Goal: Task Accomplishment & Management: Manage account settings

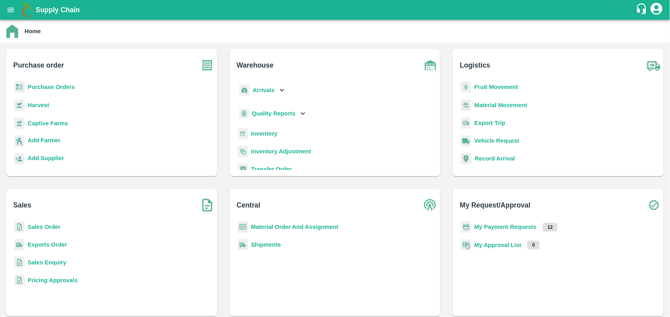
click at [493, 224] on b "My Payment Requests" at bounding box center [505, 226] width 62 height 6
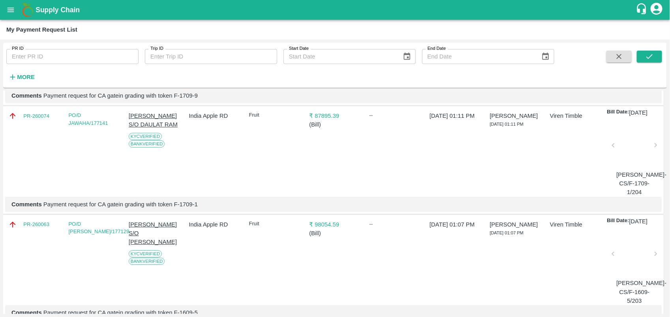
scroll to position [1126, 0]
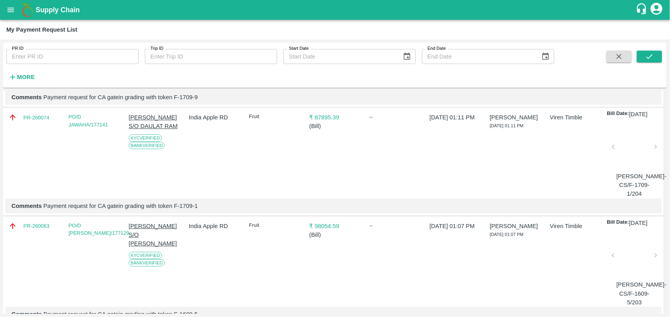
click at [631, 170] on div at bounding box center [634, 149] width 36 height 42
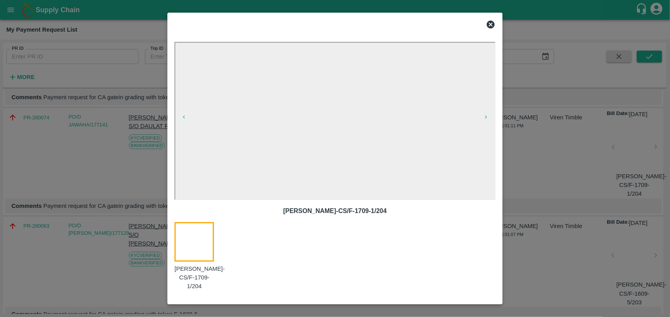
click at [494, 26] on icon at bounding box center [491, 25] width 8 height 8
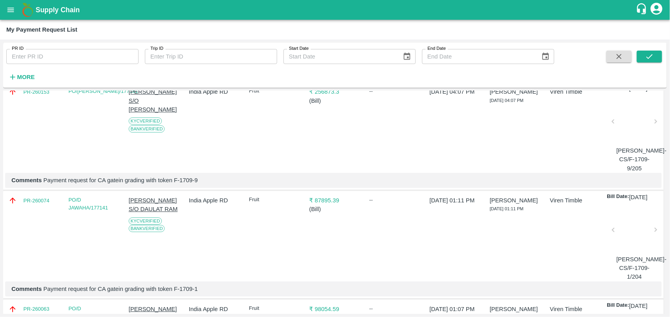
scroll to position [1043, 0]
click at [630, 145] on div at bounding box center [634, 124] width 36 height 42
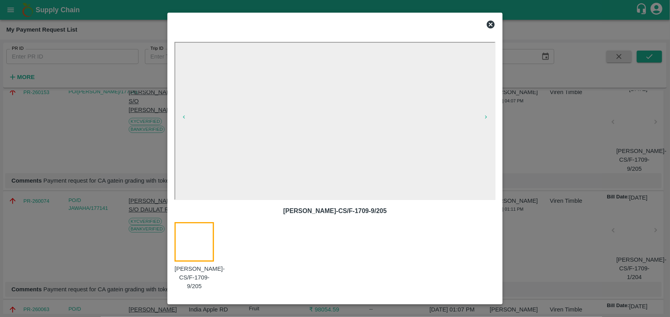
click at [493, 28] on icon at bounding box center [490, 24] width 9 height 9
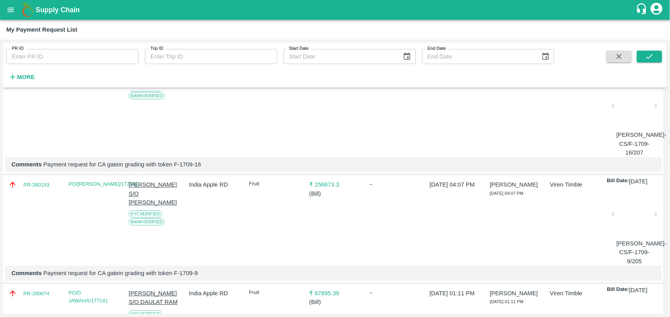
scroll to position [950, 0]
click at [630, 129] on div at bounding box center [634, 108] width 36 height 42
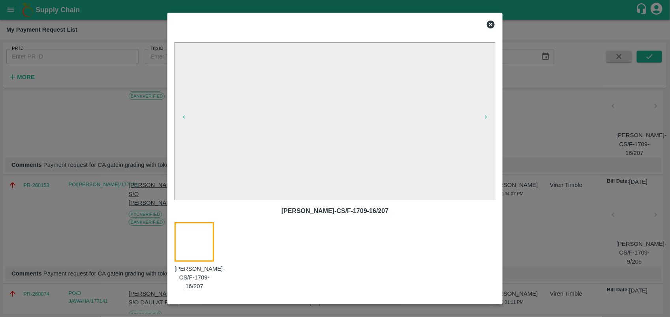
click at [488, 27] on icon at bounding box center [491, 25] width 8 height 8
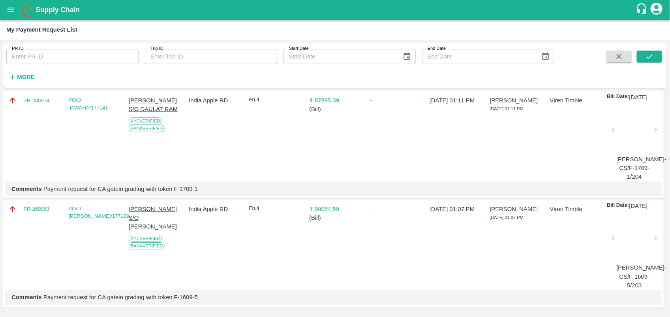
scroll to position [1235, 0]
click at [636, 237] on div at bounding box center [634, 240] width 36 height 42
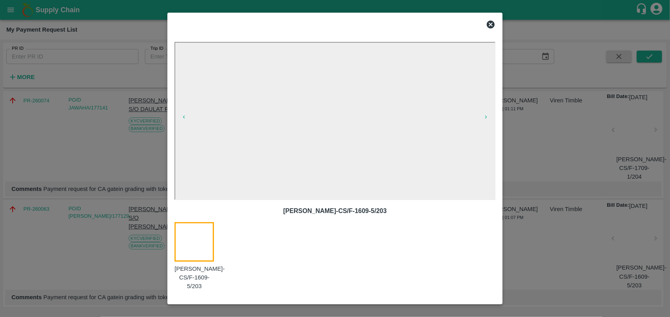
click at [494, 24] on icon at bounding box center [491, 25] width 8 height 8
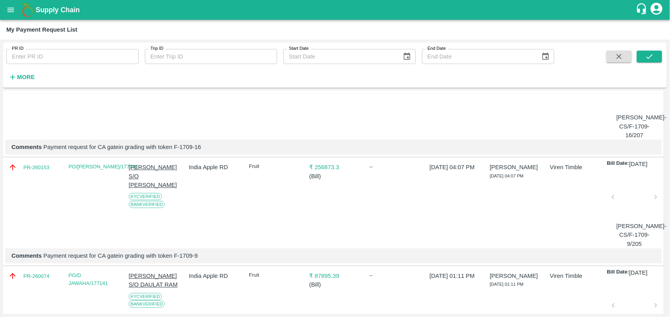
scroll to position [950, 0]
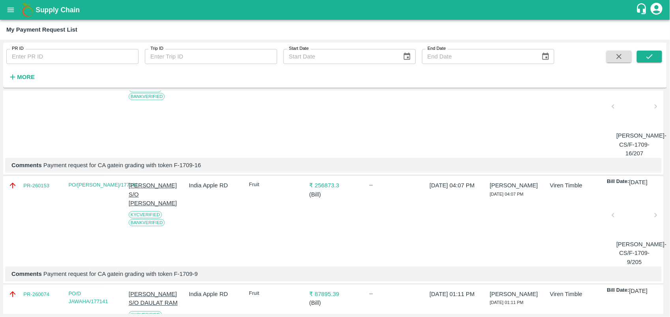
click at [618, 129] on div at bounding box center [634, 109] width 36 height 42
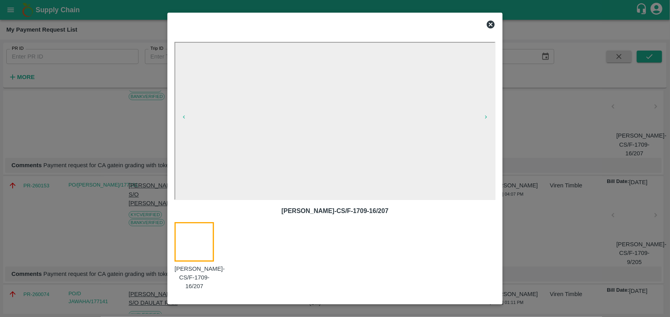
click at [583, 146] on div at bounding box center [335, 158] width 670 height 317
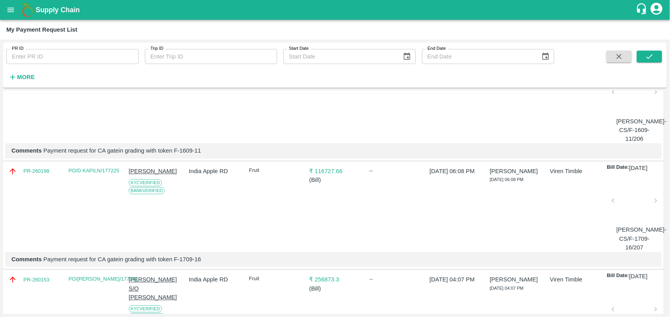
scroll to position [847, 0]
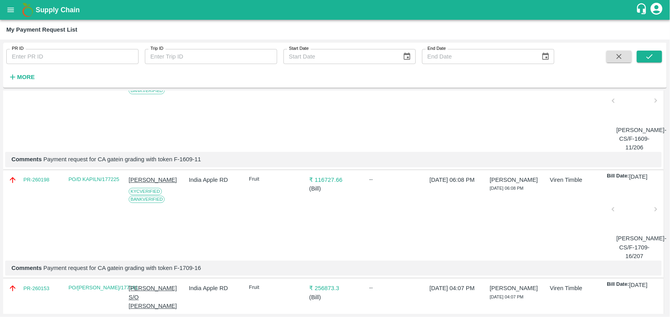
click at [620, 124] on div at bounding box center [634, 103] width 36 height 42
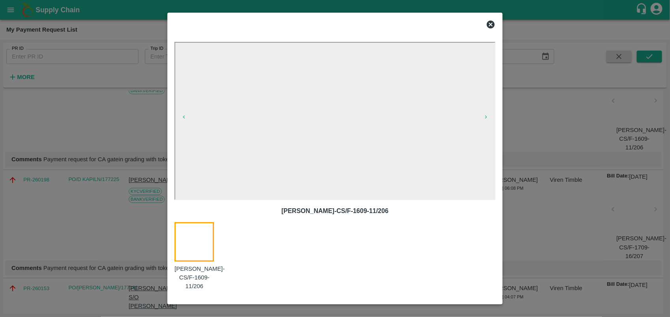
click at [541, 142] on div at bounding box center [335, 158] width 670 height 317
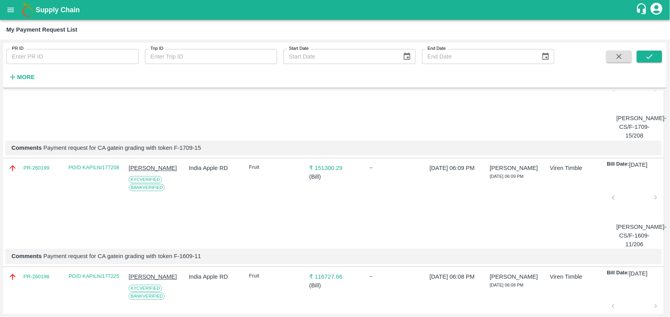
scroll to position [735, 0]
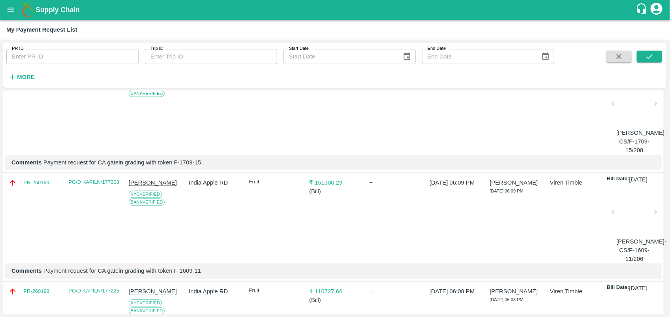
click at [636, 127] on div at bounding box center [634, 106] width 36 height 42
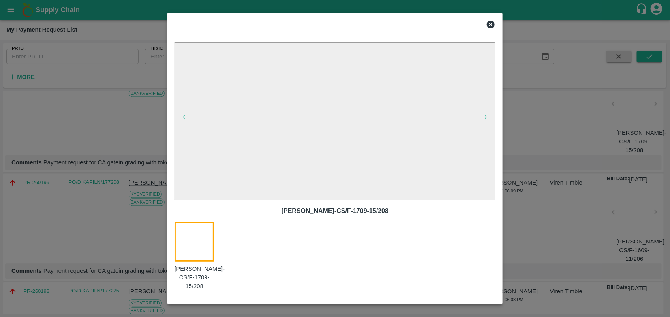
click at [560, 174] on div at bounding box center [335, 158] width 670 height 317
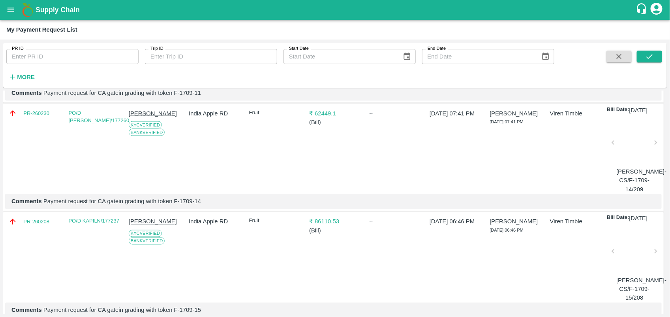
scroll to position [587, 0]
click at [631, 167] on div at bounding box center [634, 146] width 36 height 42
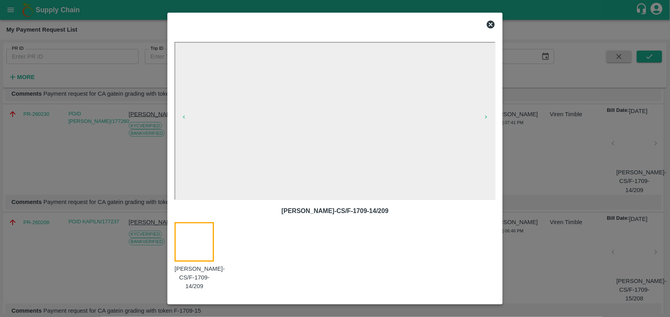
click at [488, 28] on icon at bounding box center [490, 24] width 9 height 9
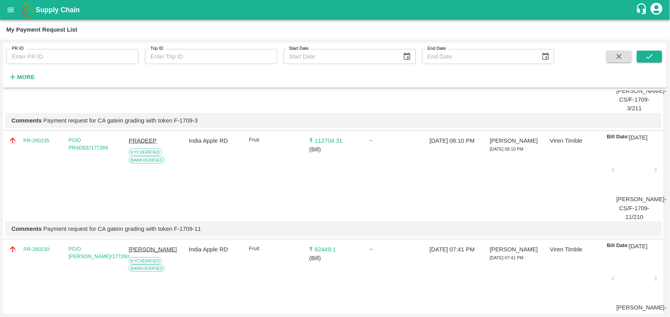
scroll to position [453, 0]
click at [622, 192] on div at bounding box center [634, 171] width 36 height 42
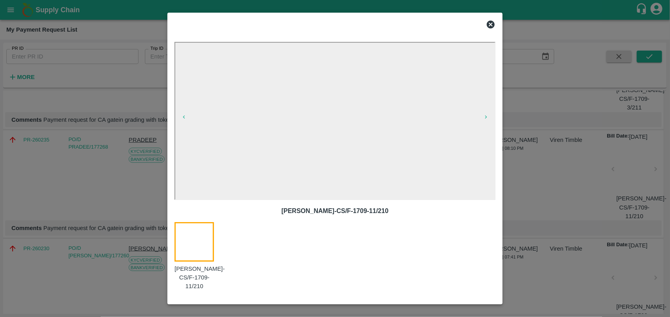
click at [555, 168] on div at bounding box center [335, 158] width 670 height 317
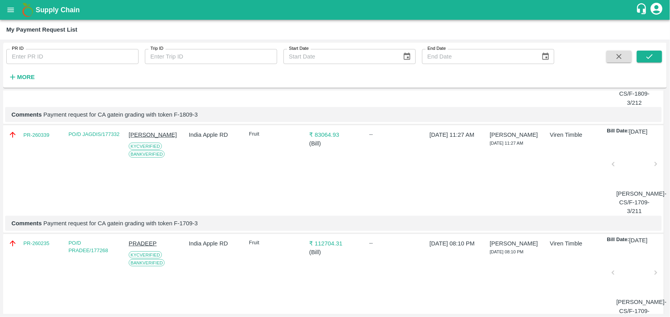
scroll to position [347, 0]
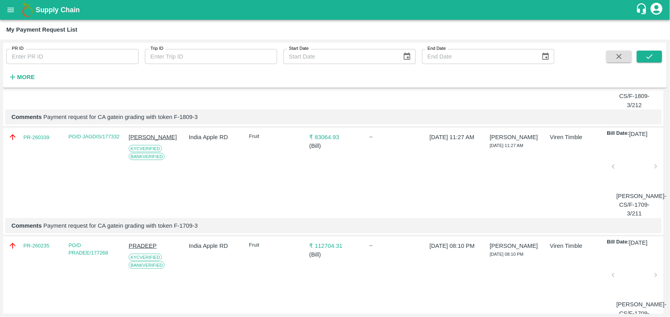
click at [636, 189] on div at bounding box center [634, 169] width 36 height 42
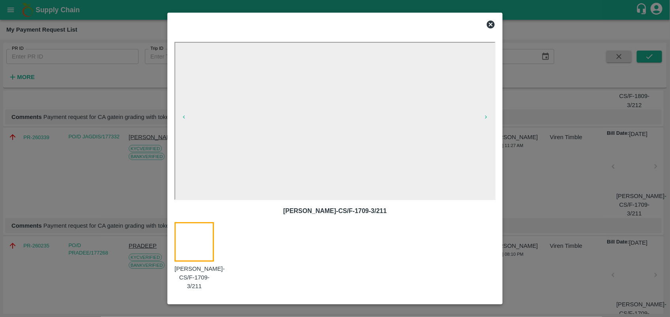
click at [563, 174] on div at bounding box center [335, 158] width 670 height 317
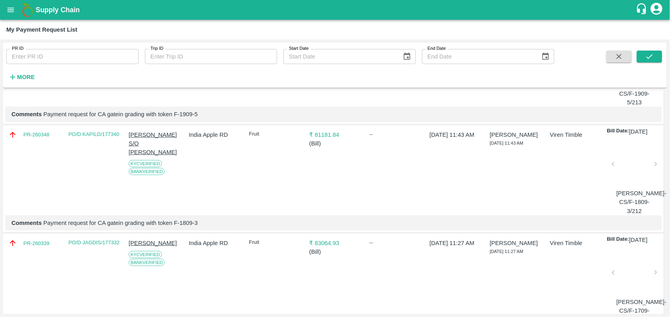
scroll to position [236, 0]
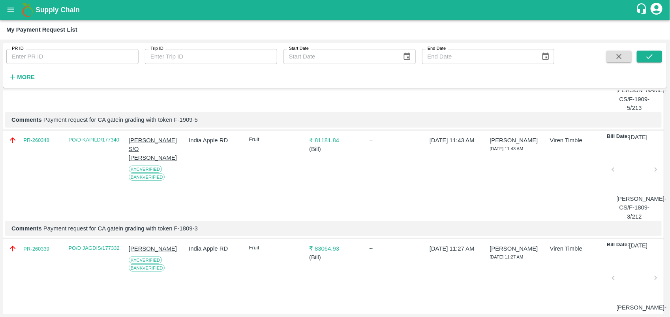
click at [638, 193] on div at bounding box center [634, 172] width 36 height 42
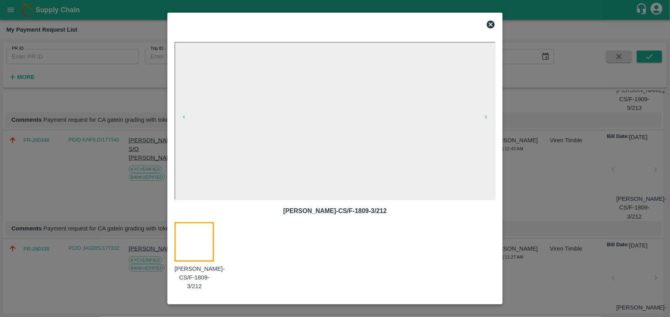
click at [560, 148] on div at bounding box center [335, 158] width 670 height 317
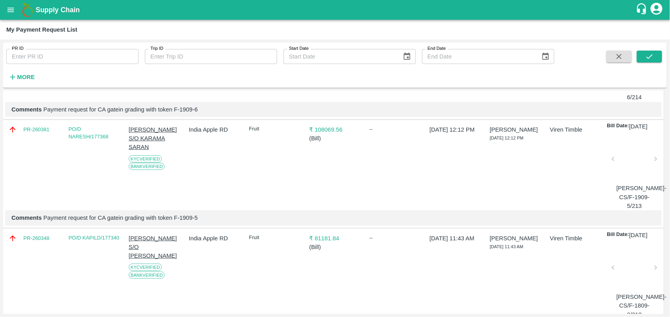
scroll to position [129, 0]
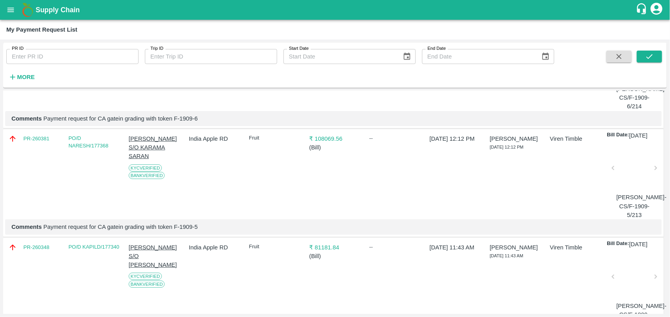
click at [647, 191] on div at bounding box center [634, 170] width 36 height 42
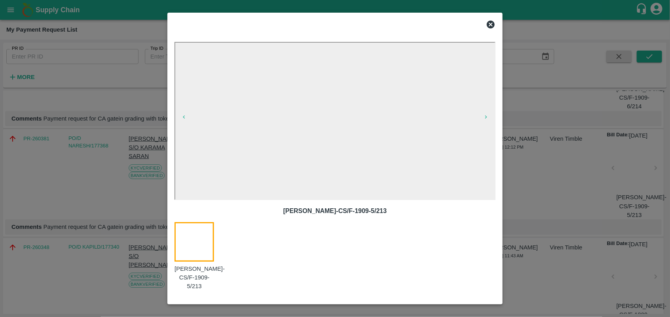
click at [565, 155] on div at bounding box center [335, 158] width 670 height 317
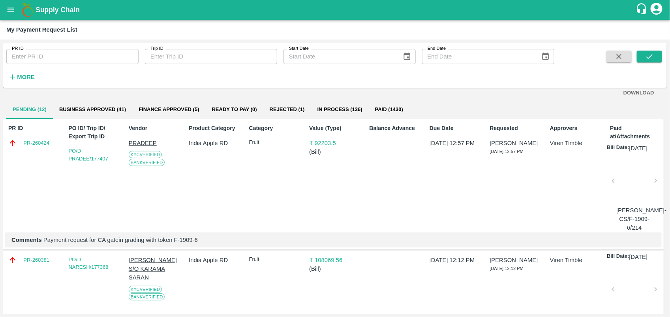
scroll to position [0, 0]
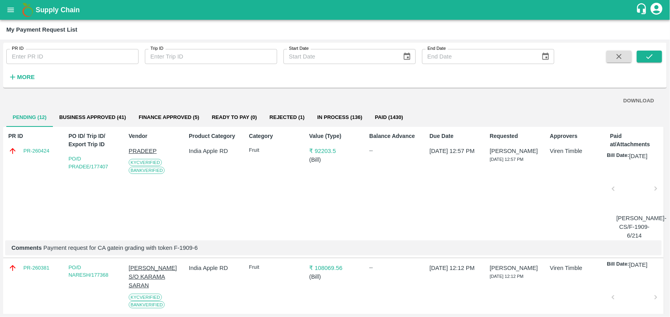
click at [648, 195] on div at bounding box center [634, 191] width 36 height 42
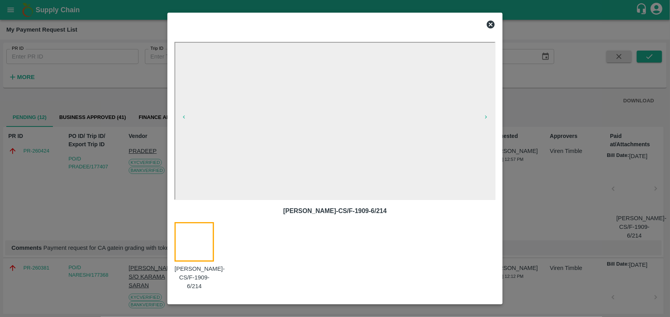
click at [544, 152] on div at bounding box center [335, 158] width 670 height 317
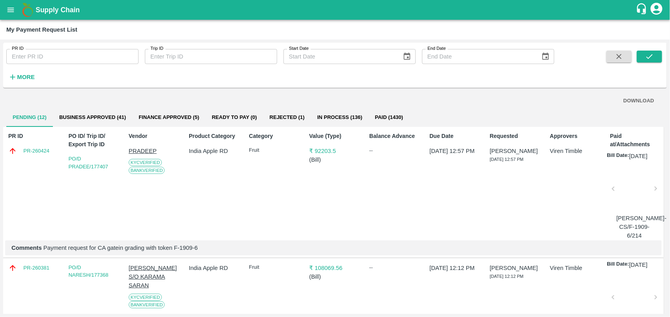
click at [64, 104] on div "DOWNLOAD" at bounding box center [335, 101] width 645 height 14
click at [90, 114] on button "Business Approved (41)" at bounding box center [92, 117] width 79 height 19
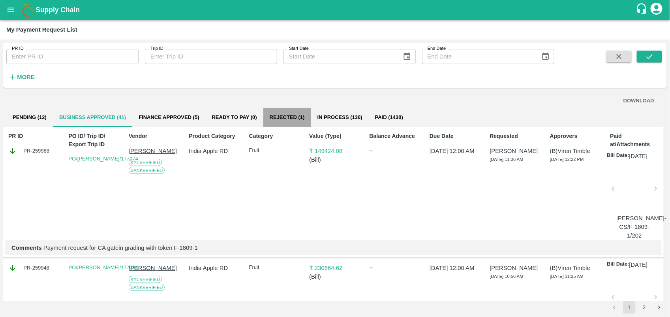
click at [281, 120] on button "Rejected (1)" at bounding box center [287, 117] width 48 height 19
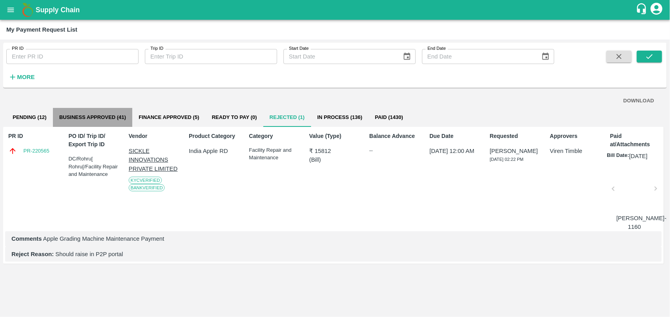
click at [97, 111] on button "Business Approved (41)" at bounding box center [92, 117] width 79 height 19
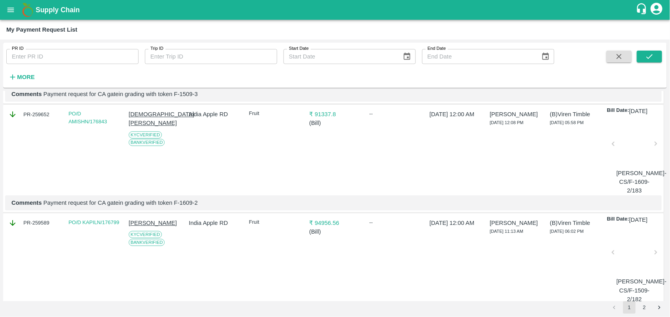
scroll to position [2214, 0]
drag, startPoint x: 38, startPoint y: 83, endPoint x: 26, endPoint y: 80, distance: 11.9
click at [26, 80] on div "PR ID PR ID Trip ID Trip ID Start Date Start Date End Date End Date More" at bounding box center [277, 63] width 554 height 41
click at [26, 80] on strong "More" at bounding box center [26, 77] width 18 height 6
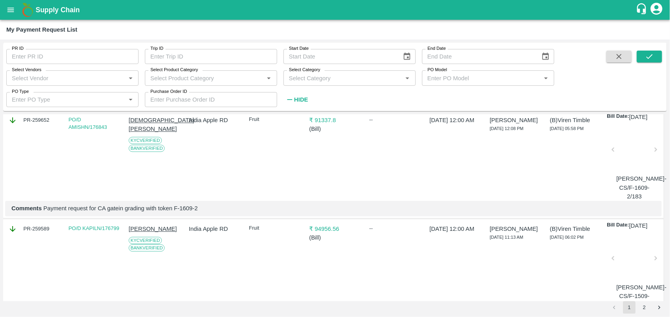
scroll to position [2231, 0]
click at [631, 64] on div at bounding box center [634, 43] width 36 height 42
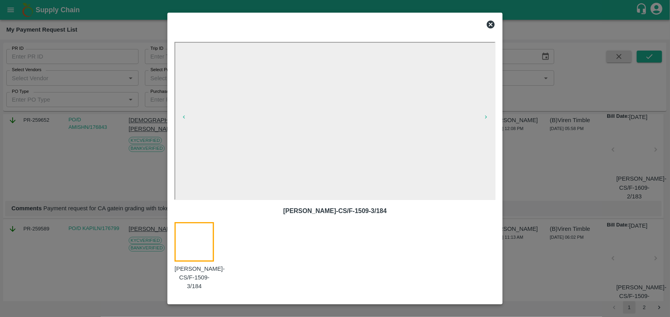
click at [540, 178] on div at bounding box center [335, 158] width 670 height 317
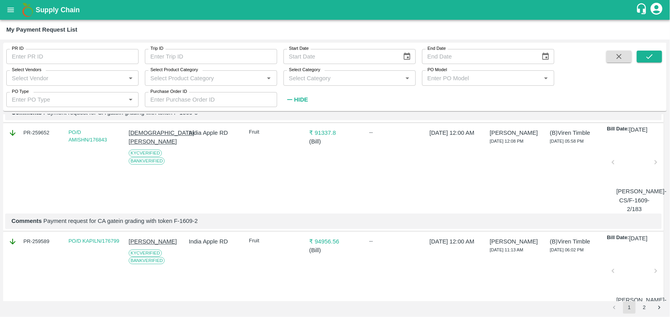
scroll to position [2216, 0]
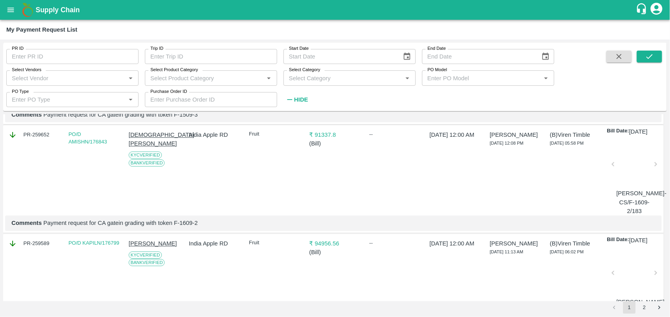
click at [142, 30] on p "[PERSON_NAME]" at bounding box center [155, 26] width 52 height 9
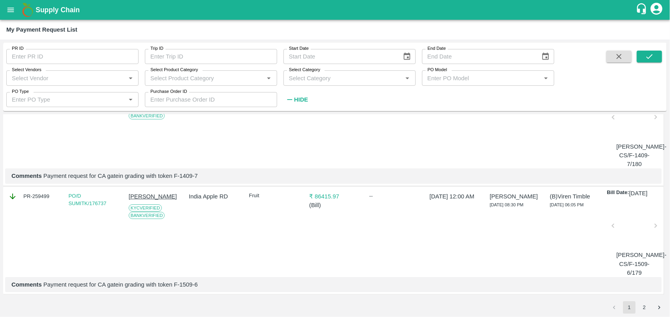
scroll to position [2779, 0]
click at [640, 307] on button "2" at bounding box center [644, 307] width 13 height 13
click at [644, 58] on button "submit" at bounding box center [649, 57] width 25 height 12
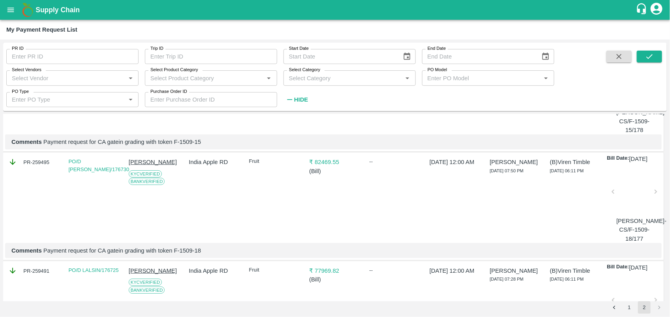
scroll to position [0, 0]
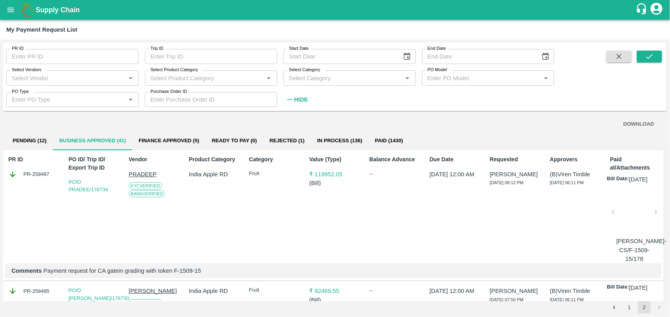
click at [191, 133] on button "Finance Approved (5)" at bounding box center [168, 140] width 73 height 19
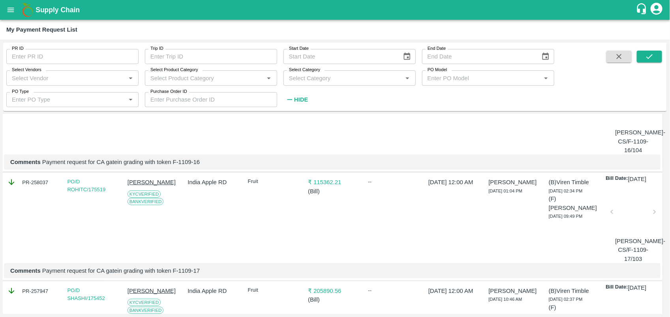
scroll to position [0, 1]
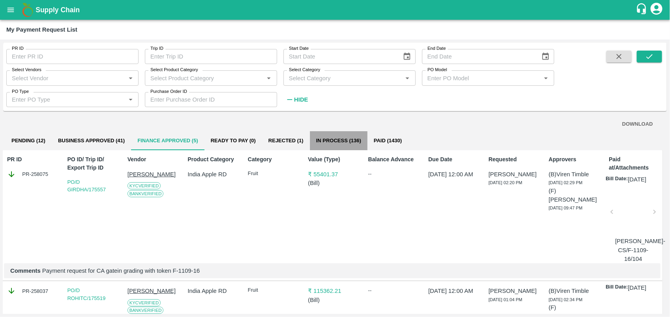
click at [338, 137] on button "In Process (136)" at bounding box center [339, 140] width 58 height 19
